Goal: Check status: Check status

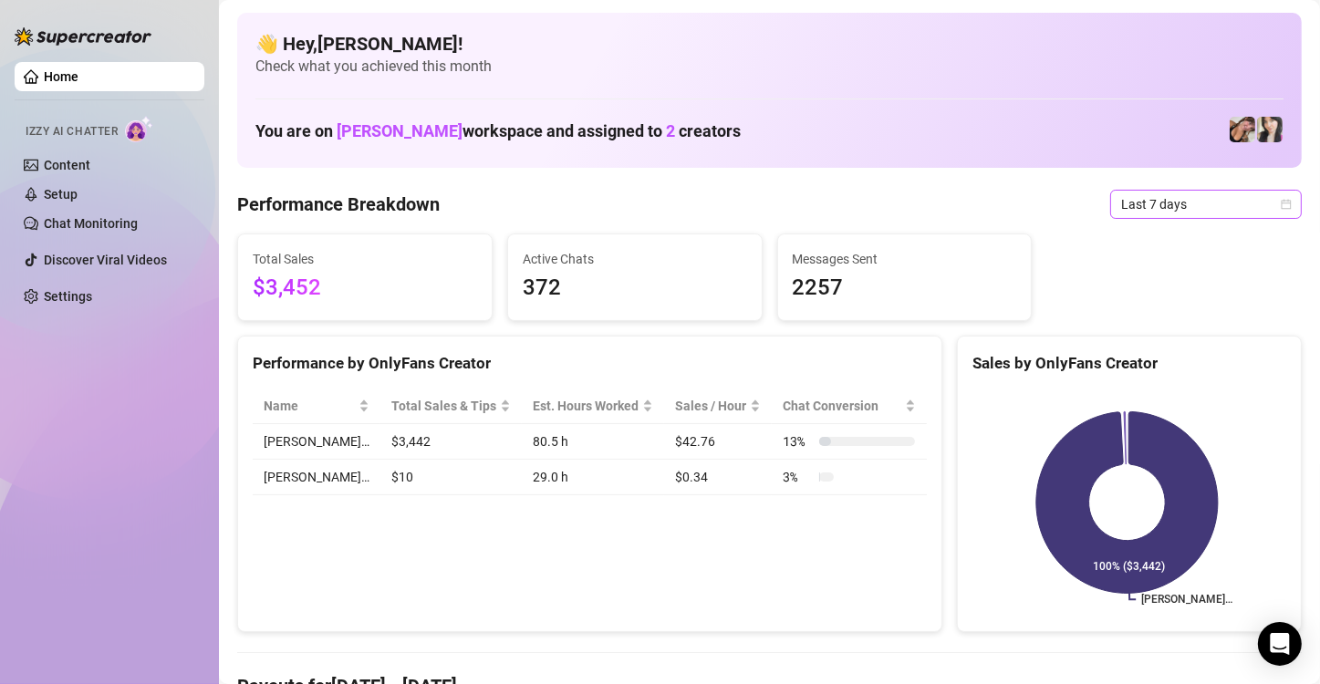
click at [1281, 208] on icon "calendar" at bounding box center [1286, 204] width 11 height 11
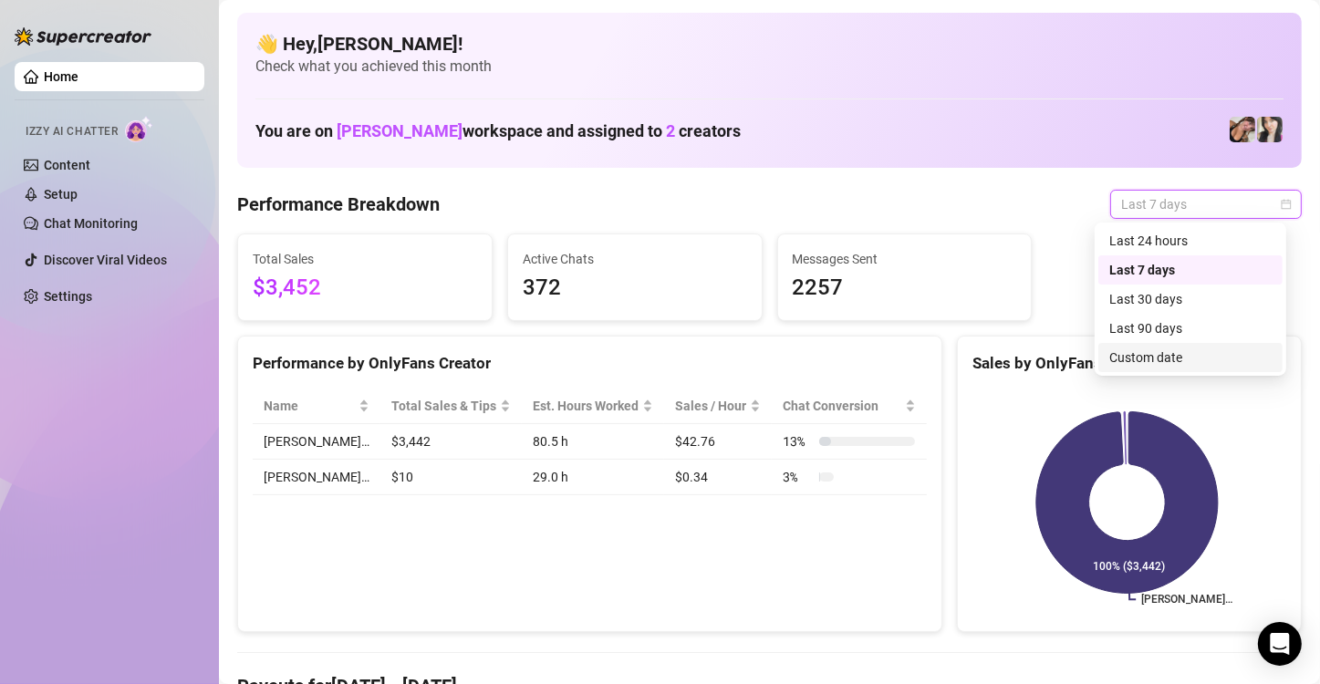
click at [1164, 351] on div "Custom date" at bounding box center [1191, 358] width 162 height 20
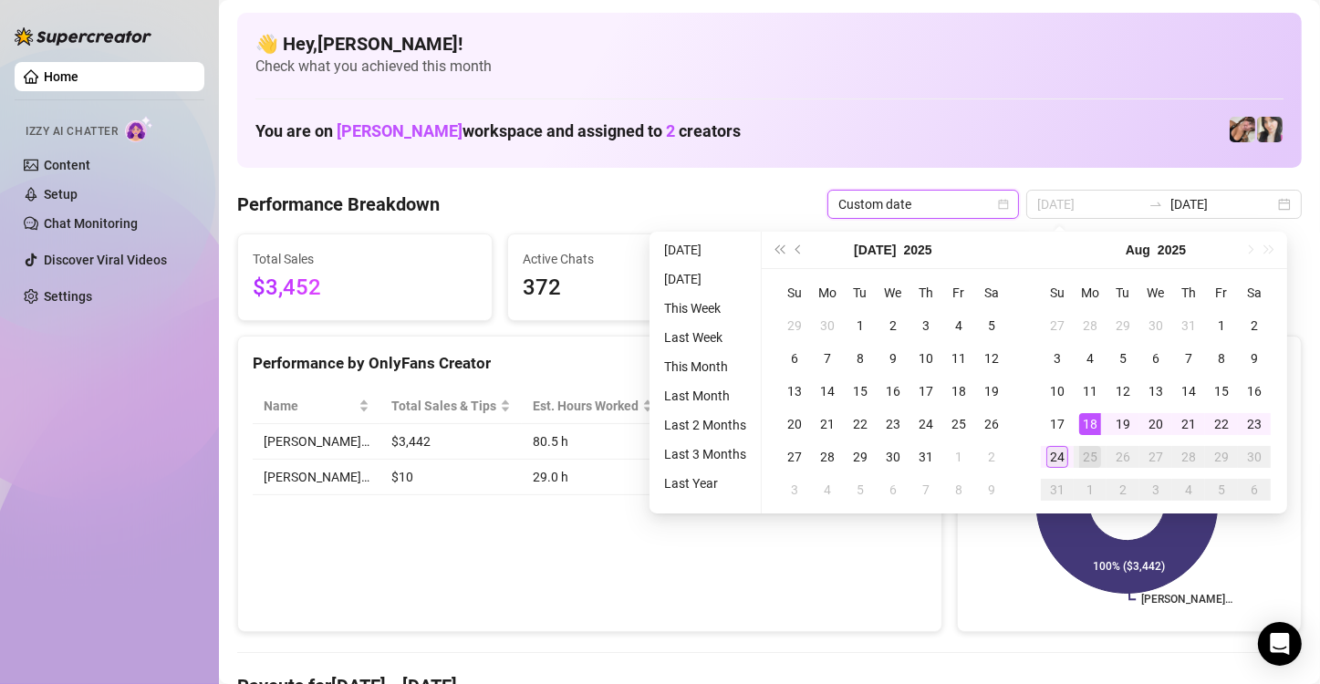
type input "[DATE]"
click at [1045, 456] on td "24" at bounding box center [1057, 457] width 33 height 33
click at [1047, 455] on div "24" at bounding box center [1058, 457] width 22 height 22
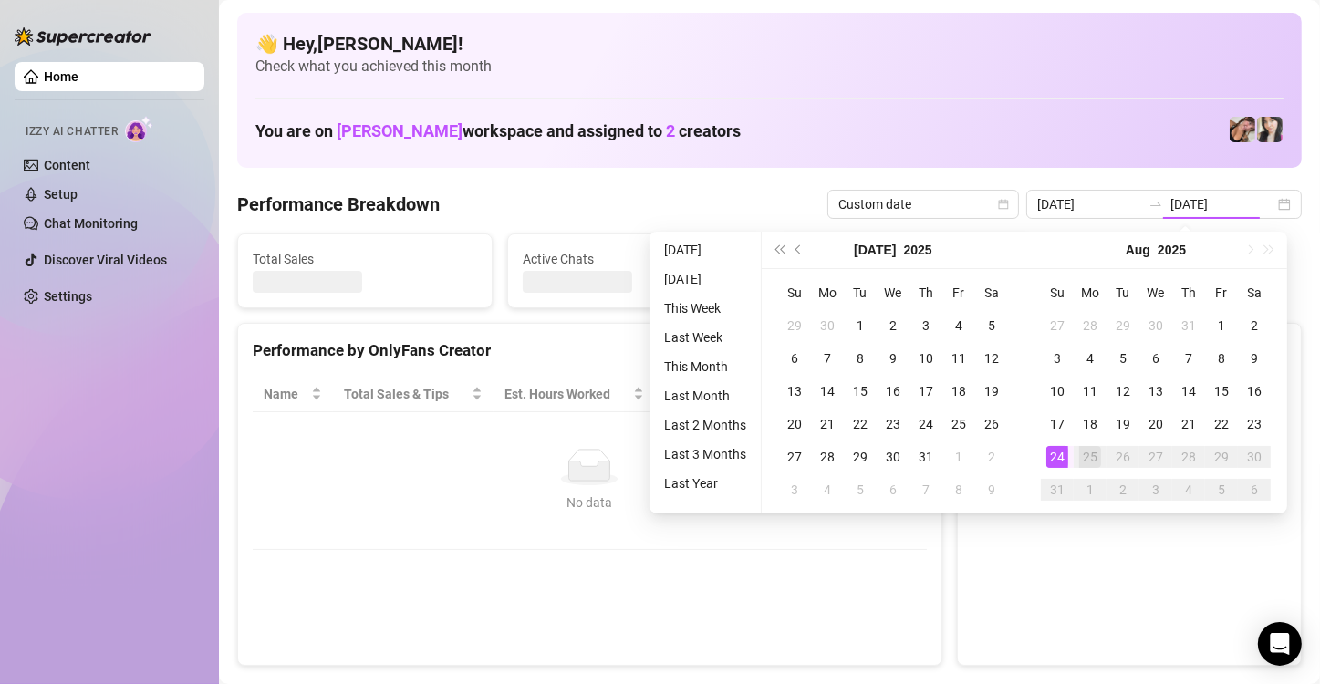
type input "[DATE]"
